Goal: Find specific page/section

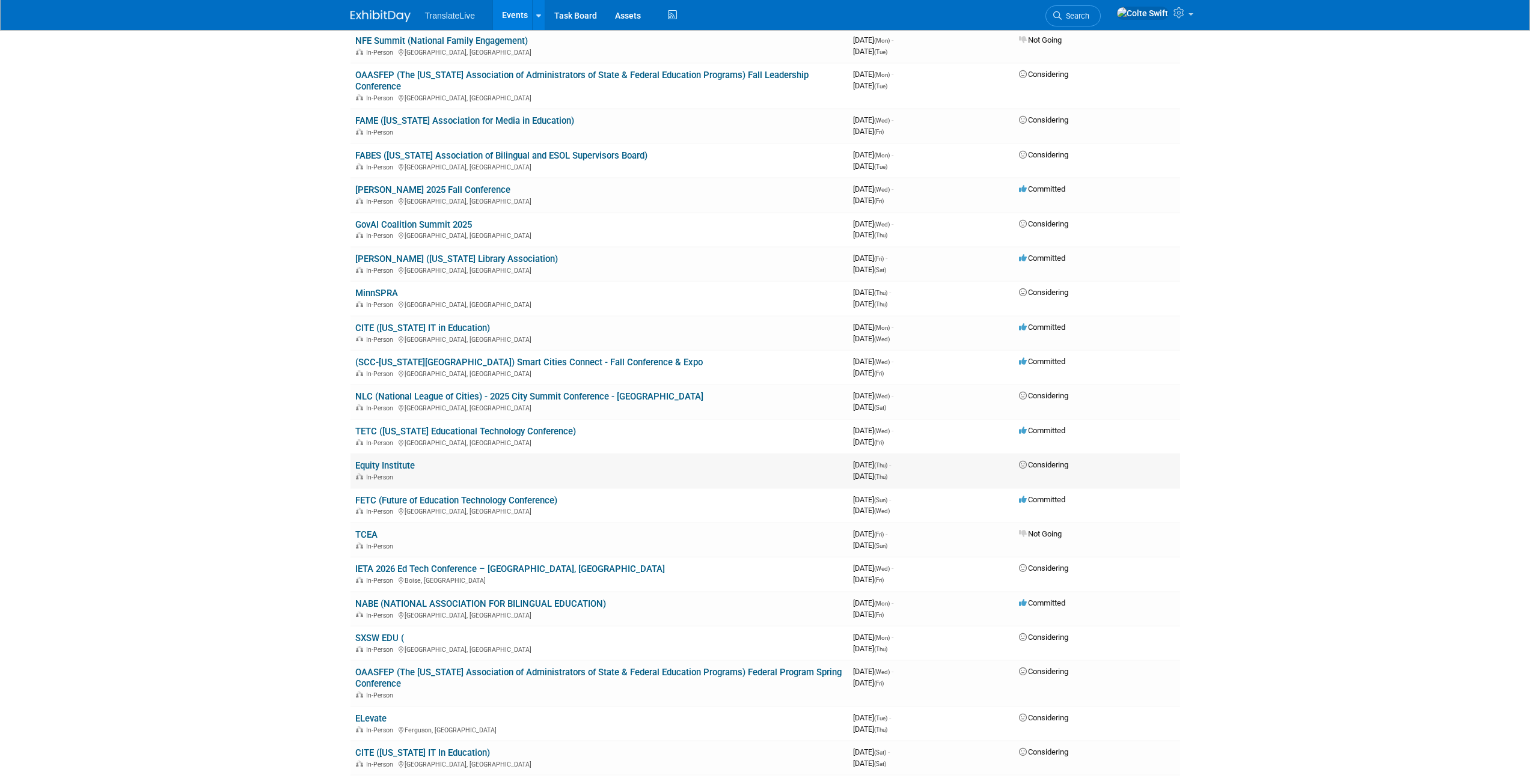
scroll to position [500, 0]
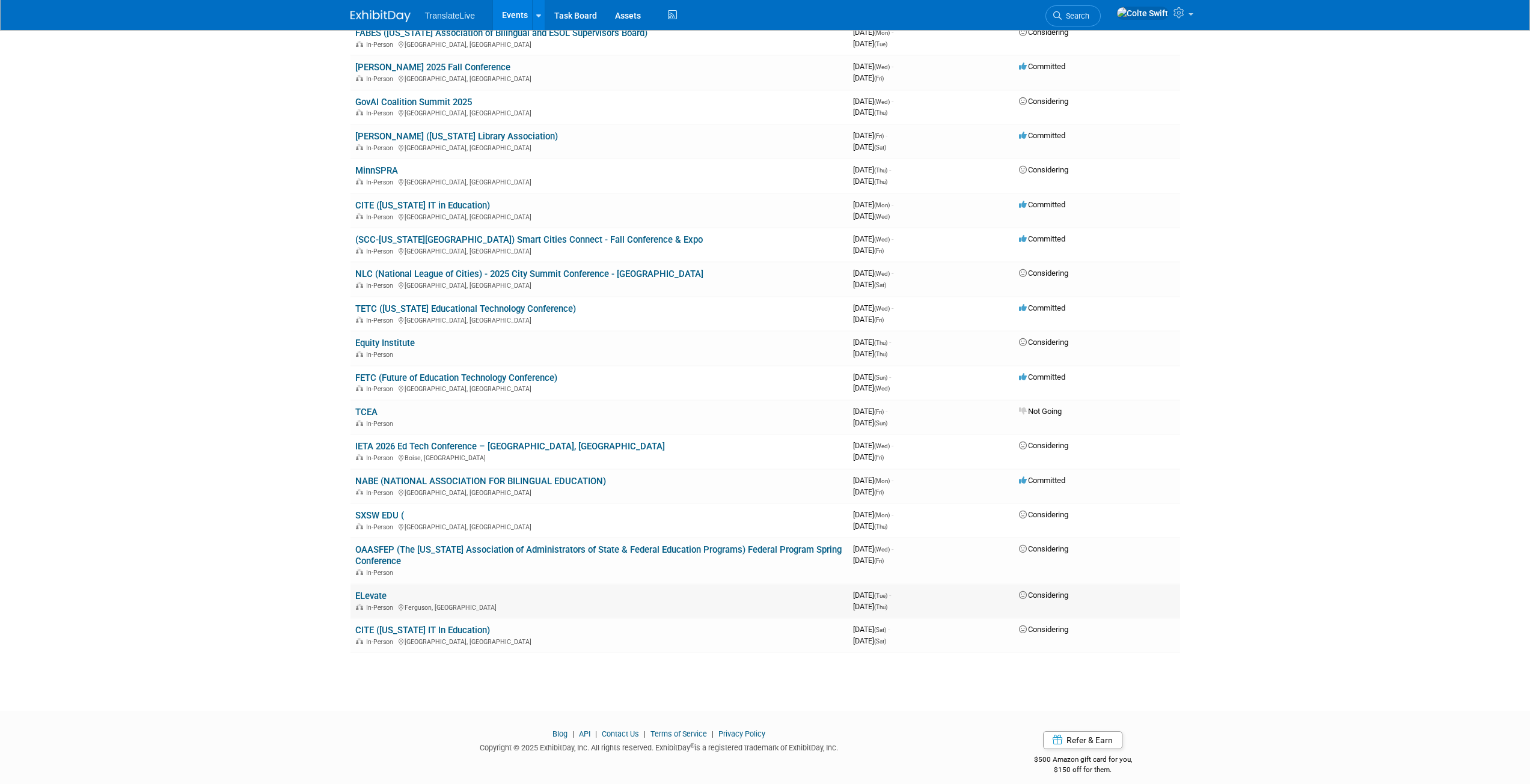
click at [372, 591] on link "ELevate" at bounding box center [370, 596] width 31 height 11
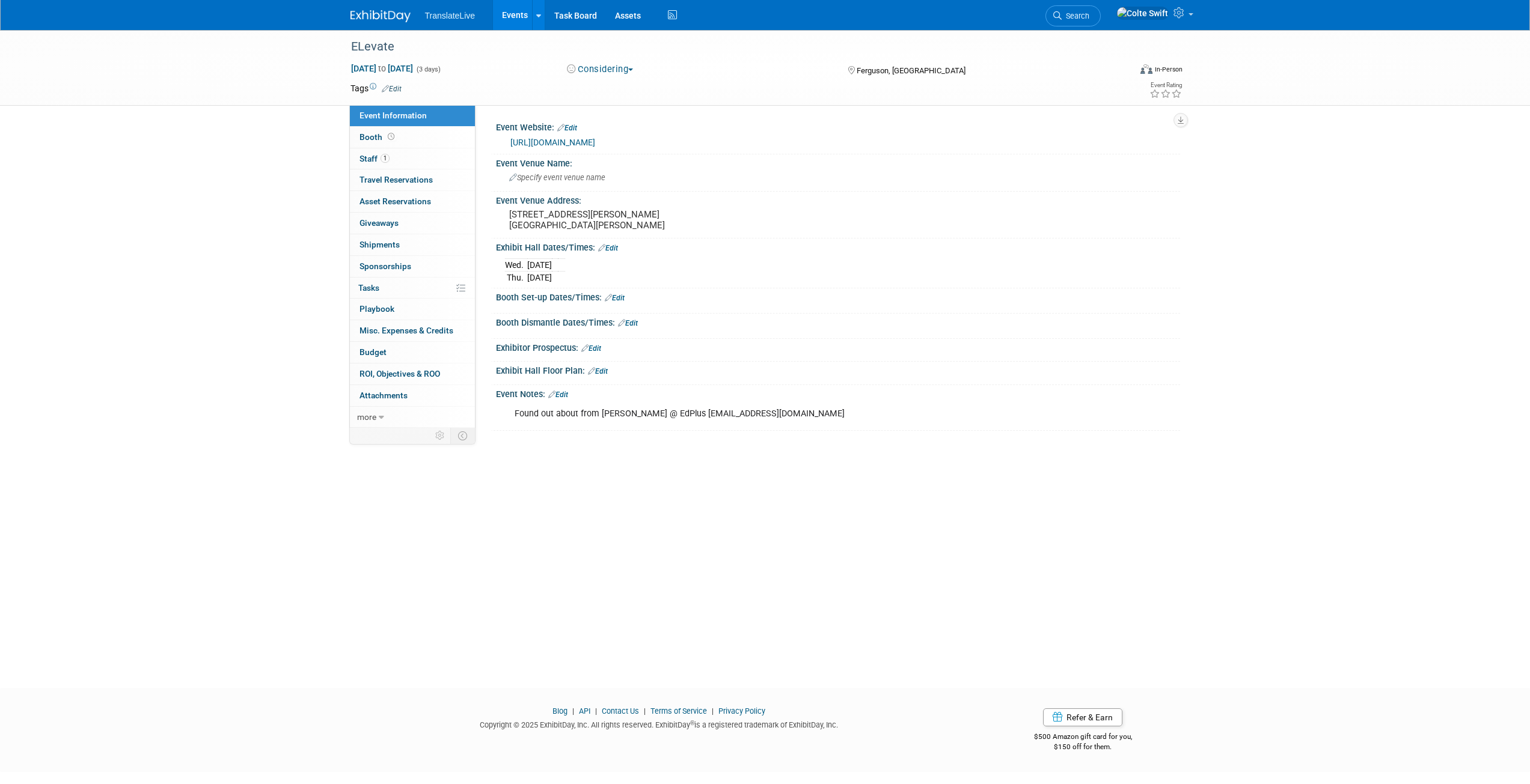
click at [595, 139] on link "[URL][DOMAIN_NAME]" at bounding box center [552, 142] width 85 height 10
drag, startPoint x: 599, startPoint y: 222, endPoint x: 510, endPoint y: 216, distance: 89.2
click at [510, 216] on pre "[STREET_ADDRESS][PERSON_NAME] [GEOGRAPHIC_DATA][PERSON_NAME]" at bounding box center [638, 220] width 258 height 22
drag, startPoint x: 600, startPoint y: 219, endPoint x: 590, endPoint y: 222, distance: 10.4
click at [514, 209] on textarea "[STREET_ADDRESS][PERSON_NAME] [GEOGRAPHIC_DATA][PERSON_NAME]" at bounding box center [614, 220] width 220 height 28
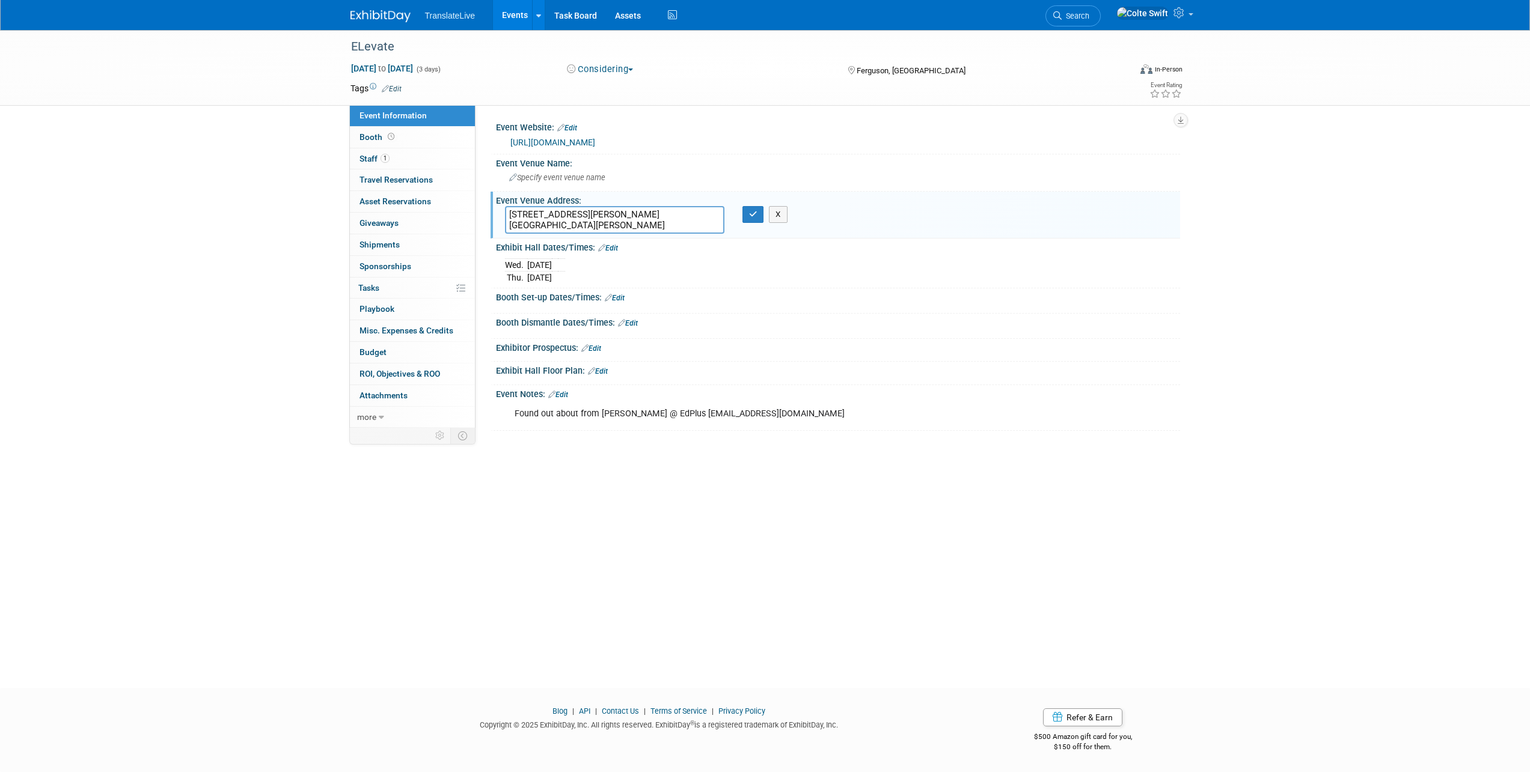
drag, startPoint x: 644, startPoint y: 227, endPoint x: 487, endPoint y: 208, distance: 158.1
click at [487, 208] on div "Event Website: Edit [URL][DOMAIN_NAME] Event Venue Name: Specify event venue na…" at bounding box center [827, 266] width 705 height 323
click at [781, 213] on button "X" at bounding box center [778, 214] width 19 height 17
